Goal: Transaction & Acquisition: Purchase product/service

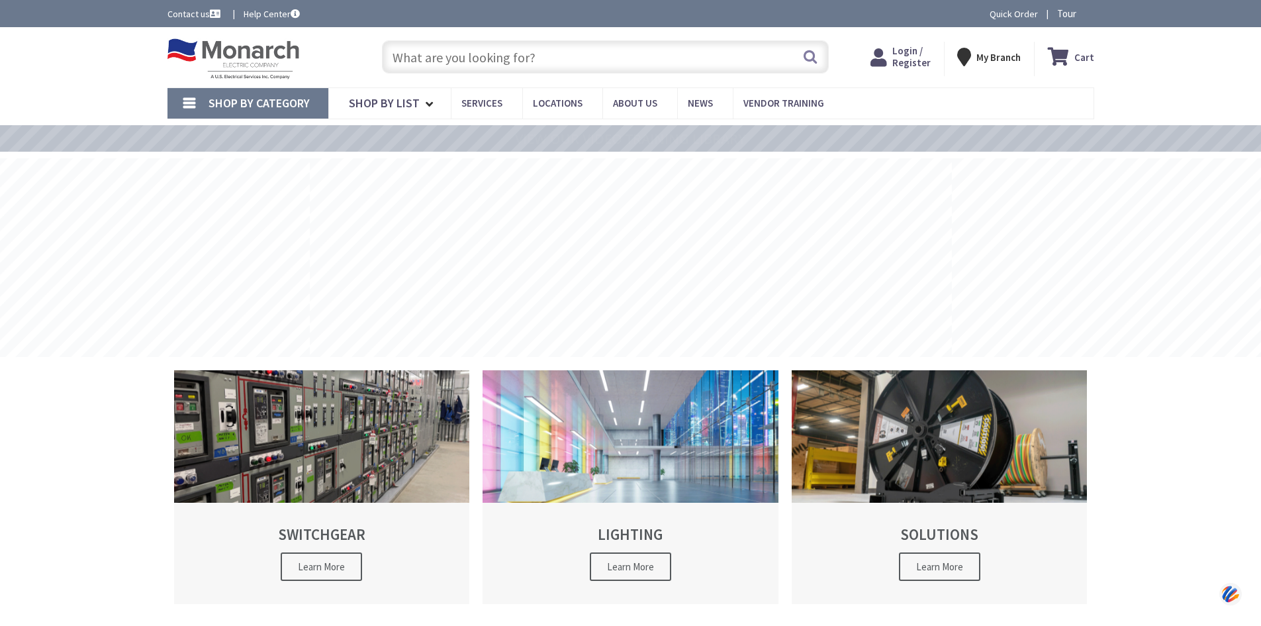
click at [493, 56] on input "text" at bounding box center [605, 56] width 447 height 33
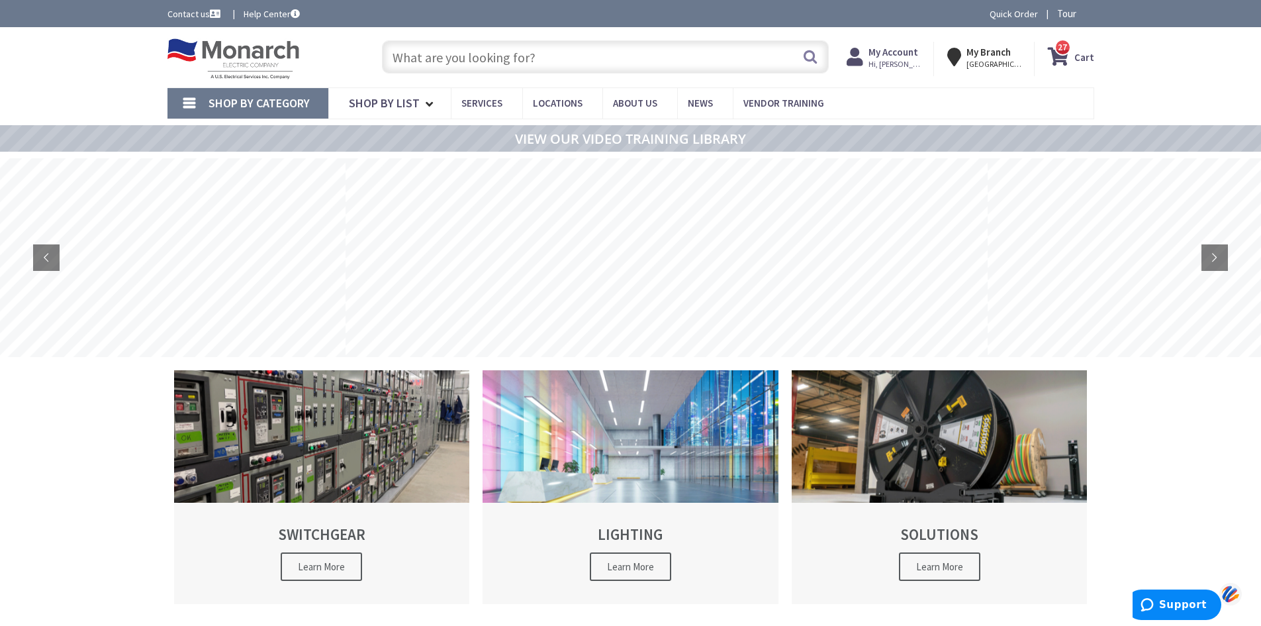
click at [465, 54] on input "text" at bounding box center [605, 56] width 447 height 33
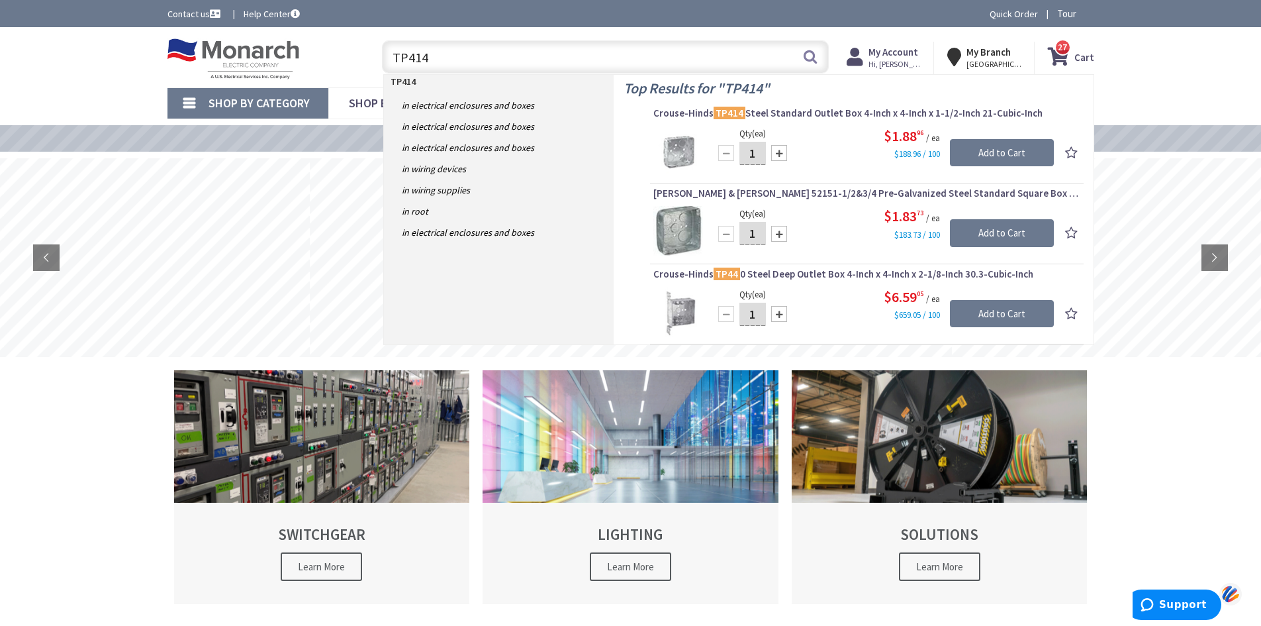
click at [448, 60] on input "TP414" at bounding box center [605, 56] width 447 height 33
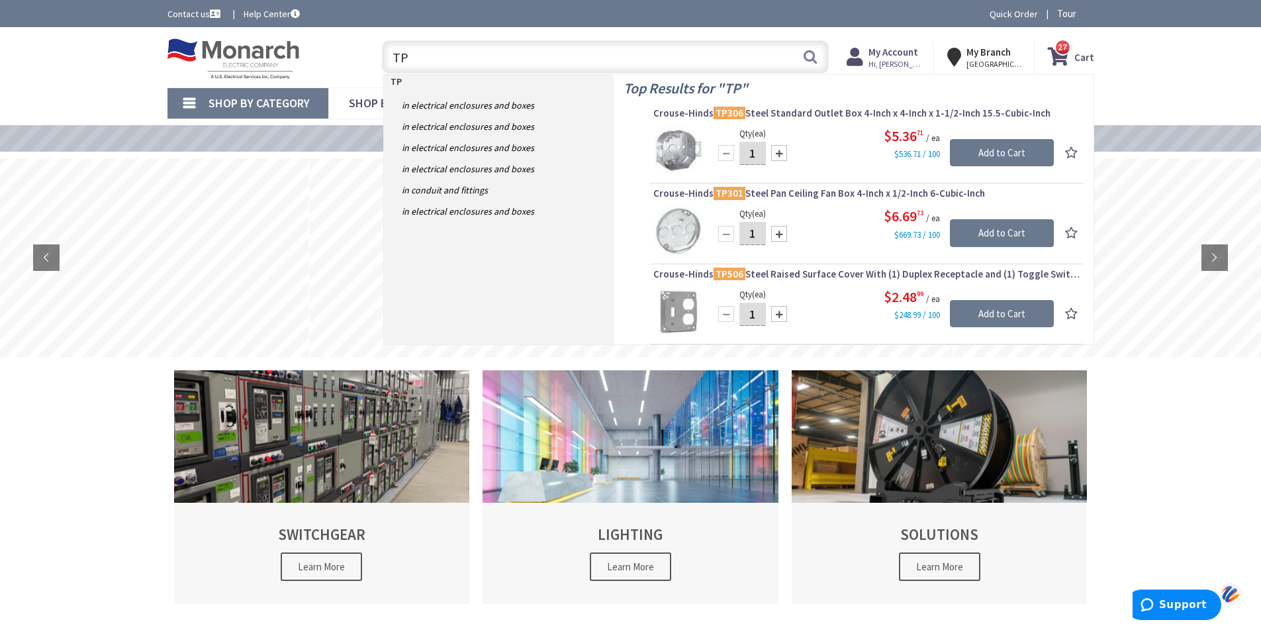
type input "T"
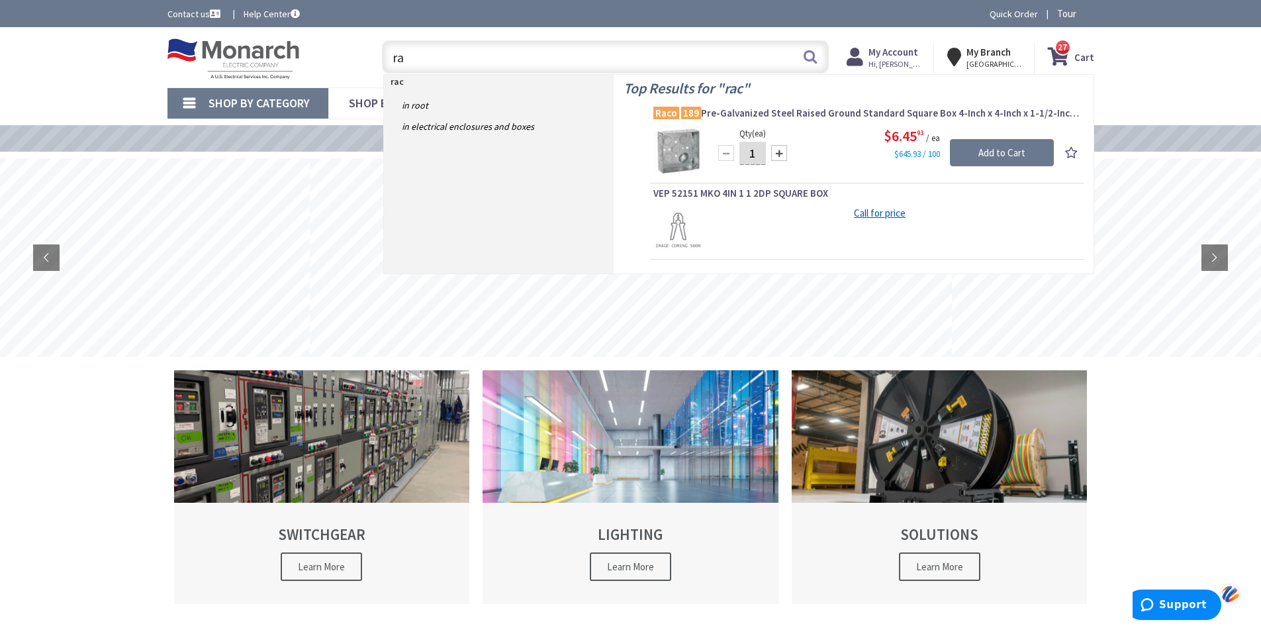
type input "r"
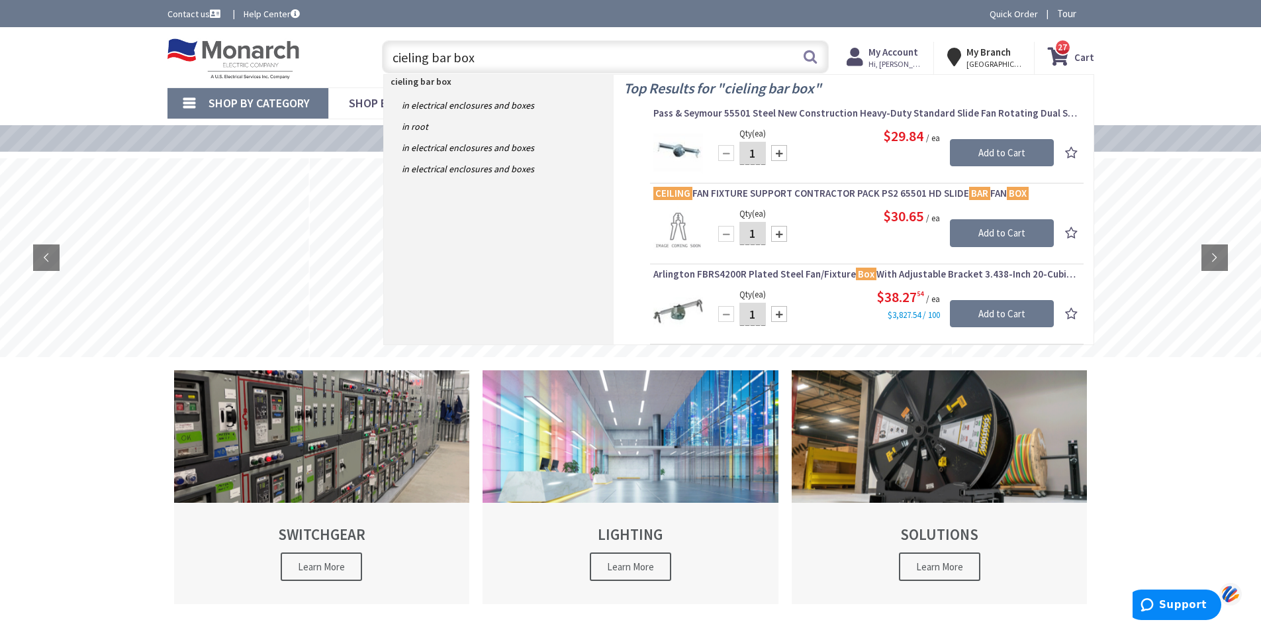
click at [509, 57] on input "cieling bar box" at bounding box center [605, 56] width 447 height 33
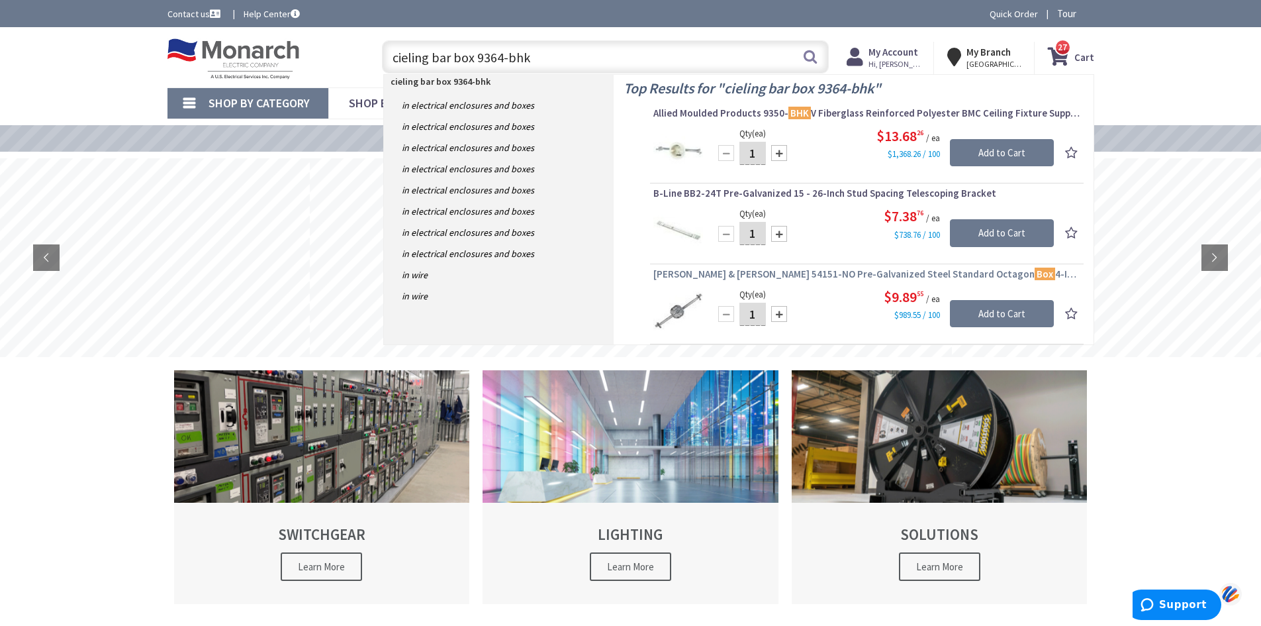
type input "cieling bar box 9364-bhk"
click at [818, 275] on span "[PERSON_NAME] & [PERSON_NAME] 54151-NO Pre-Galvanized Steel Standard Octagon Bo…" at bounding box center [866, 273] width 427 height 13
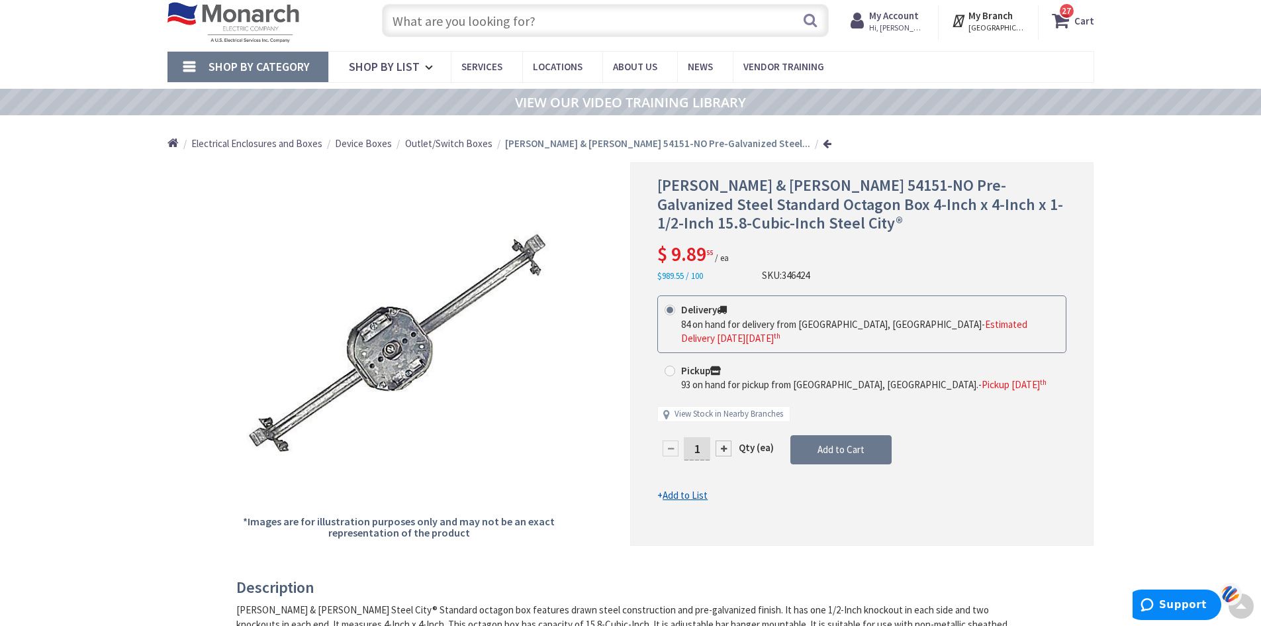
scroll to position [37, 0]
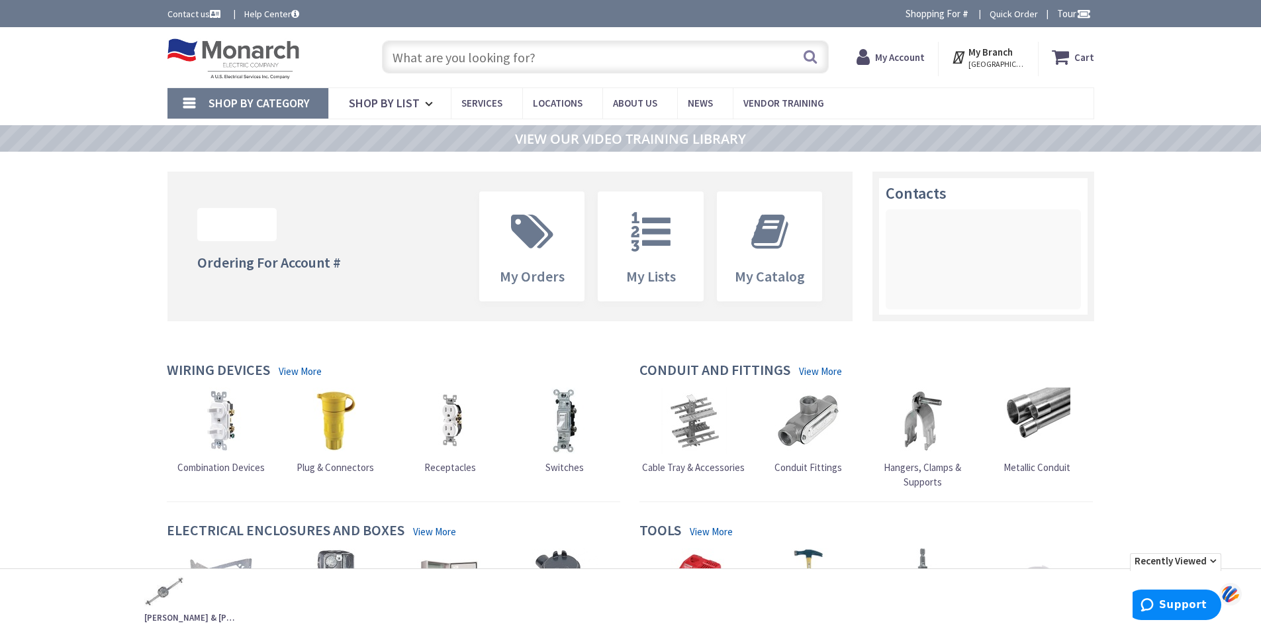
click at [501, 56] on input "text" at bounding box center [605, 56] width 447 height 33
